Goal: Information Seeking & Learning: Learn about a topic

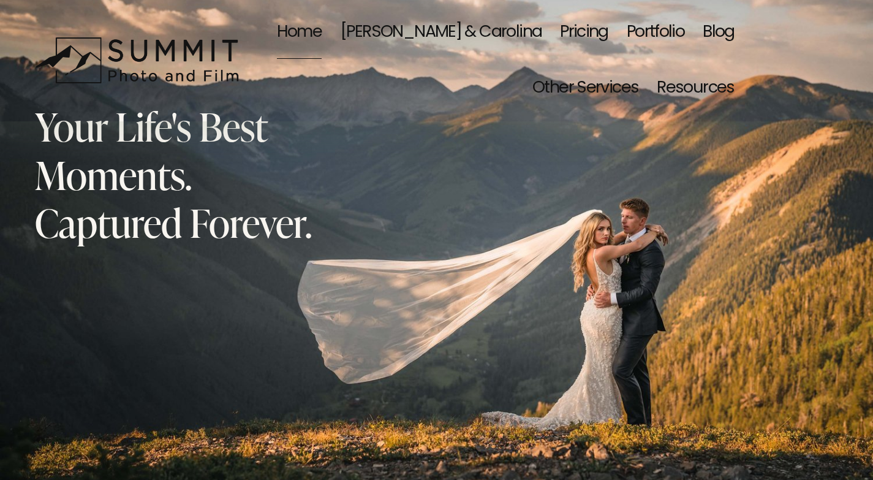
click at [716, 27] on link "Blog" at bounding box center [719, 32] width 32 height 56
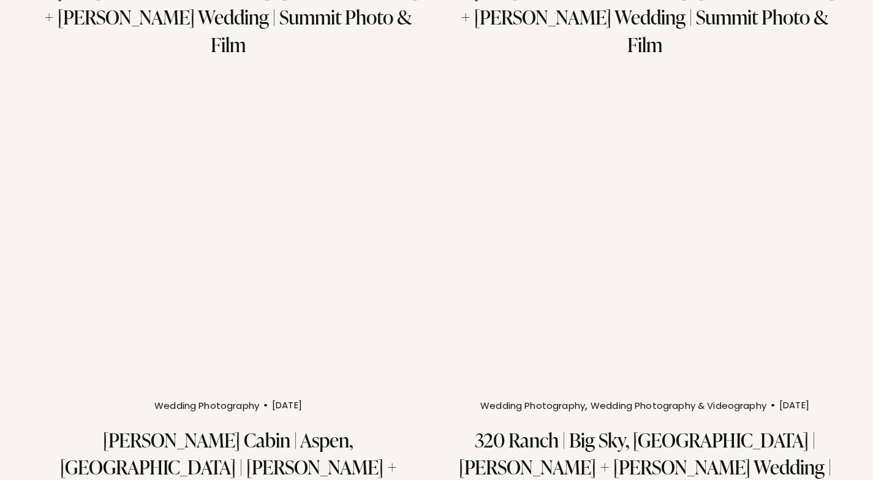
scroll to position [2205, 0]
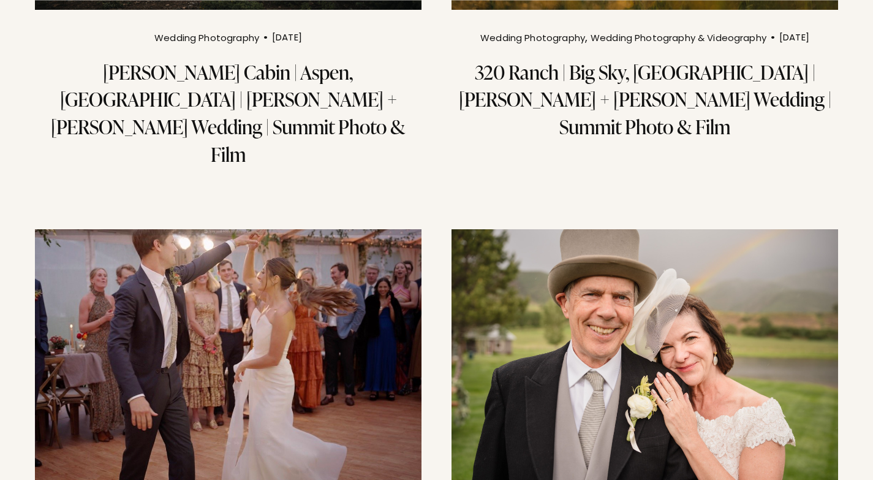
click at [635, 228] on img at bounding box center [645, 358] width 390 height 261
